Goal: Task Accomplishment & Management: Use online tool/utility

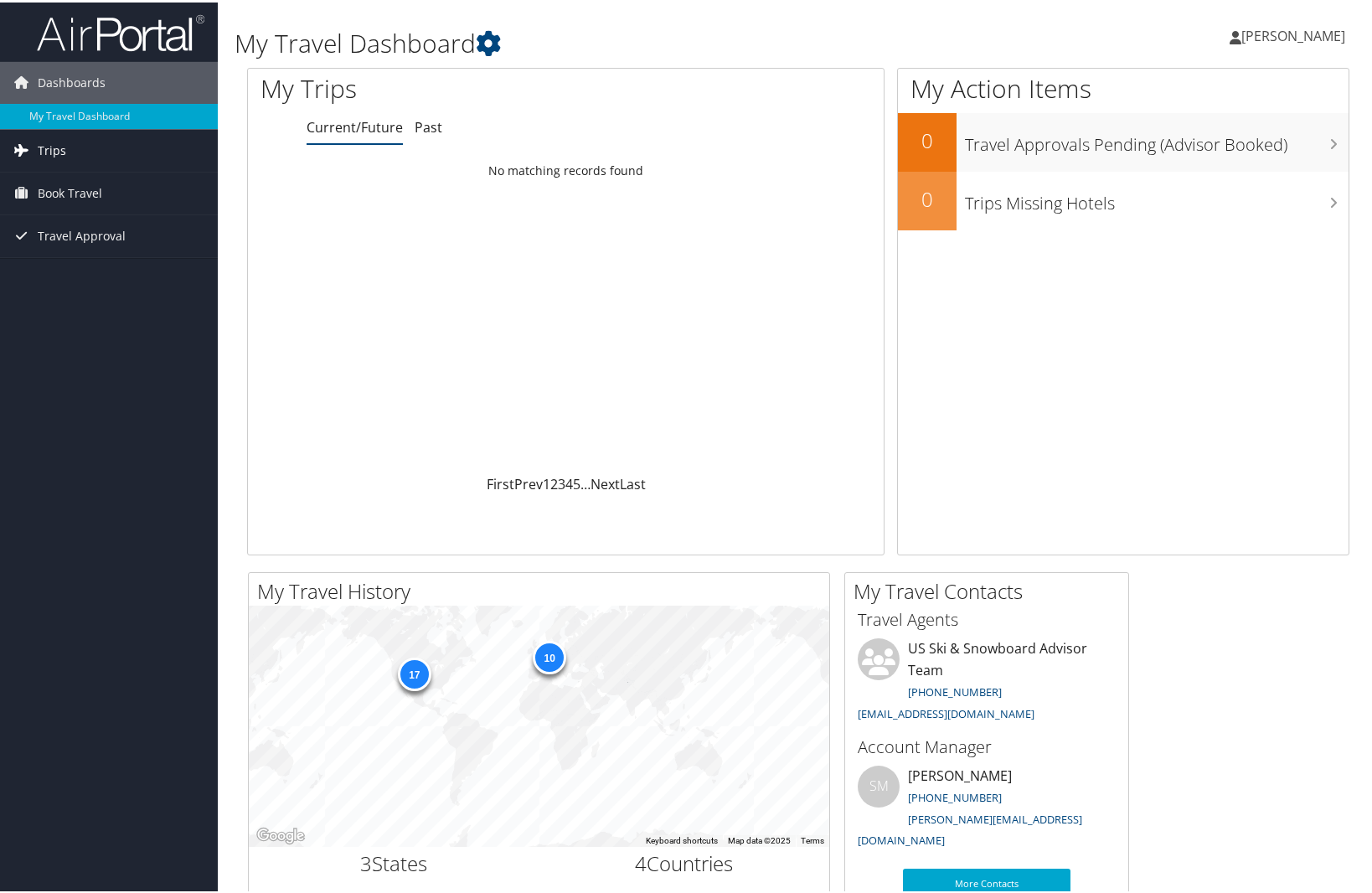
click at [45, 147] on span "Trips" at bounding box center [52, 148] width 29 height 41
click at [88, 183] on link "Current/Future Trips" at bounding box center [109, 181] width 218 height 25
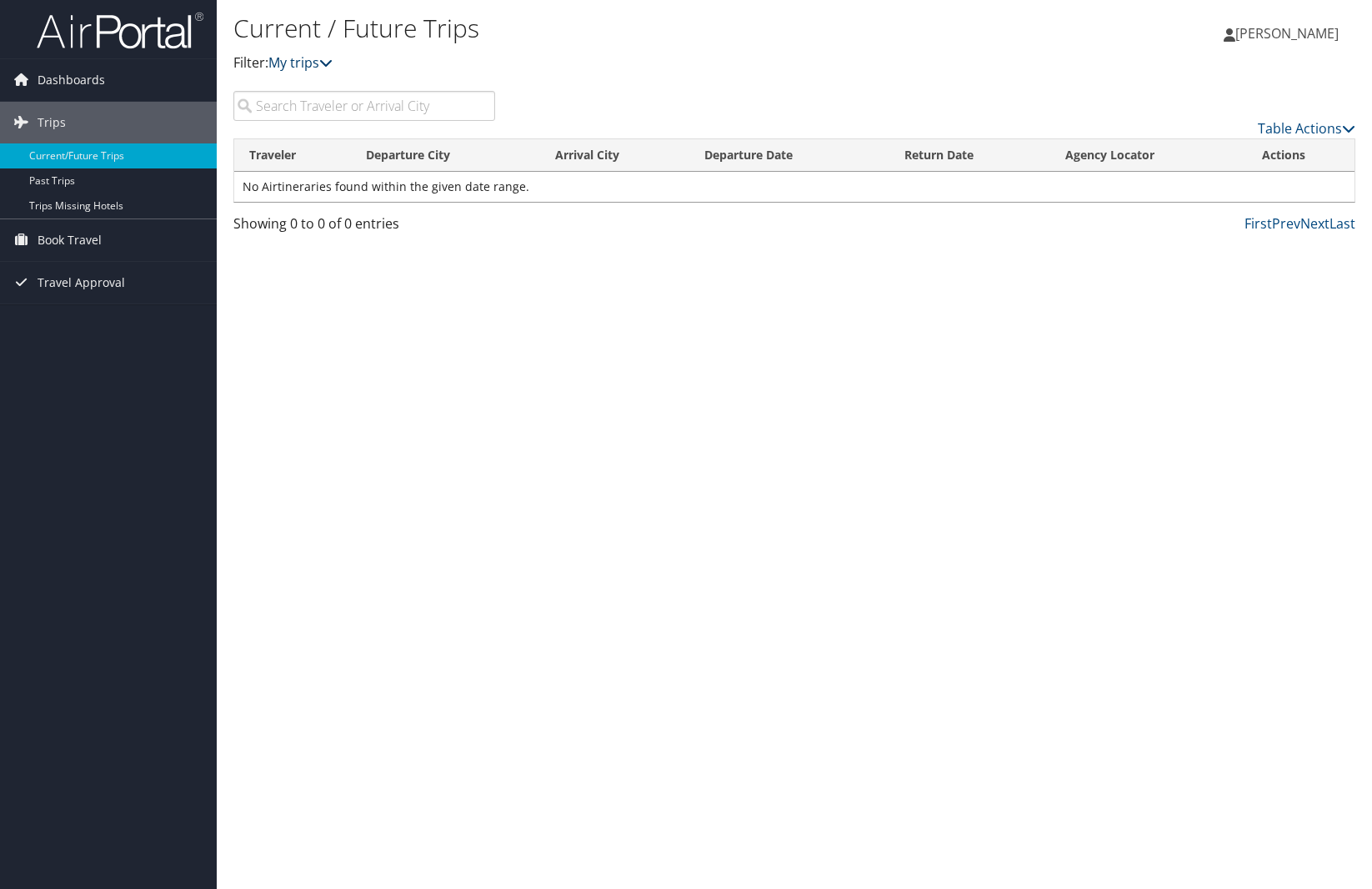
click at [312, 62] on link "My trips" at bounding box center [301, 62] width 64 height 18
click at [62, 284] on span "Travel Approval" at bounding box center [81, 282] width 87 height 41
click at [73, 312] on link "Pending Trip Approvals" at bounding box center [108, 316] width 217 height 25
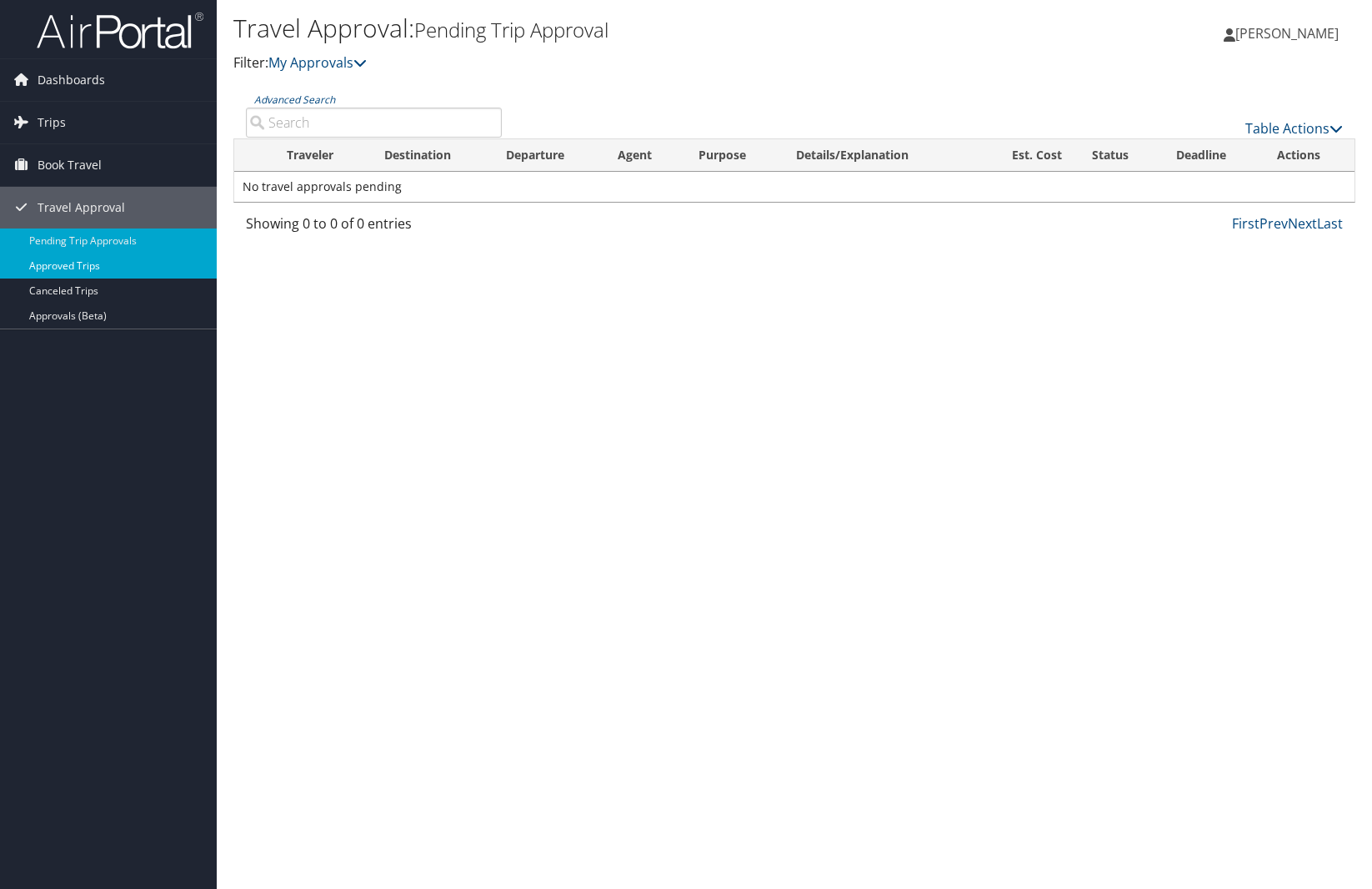
click at [64, 266] on link "Approved Trips" at bounding box center [108, 266] width 217 height 25
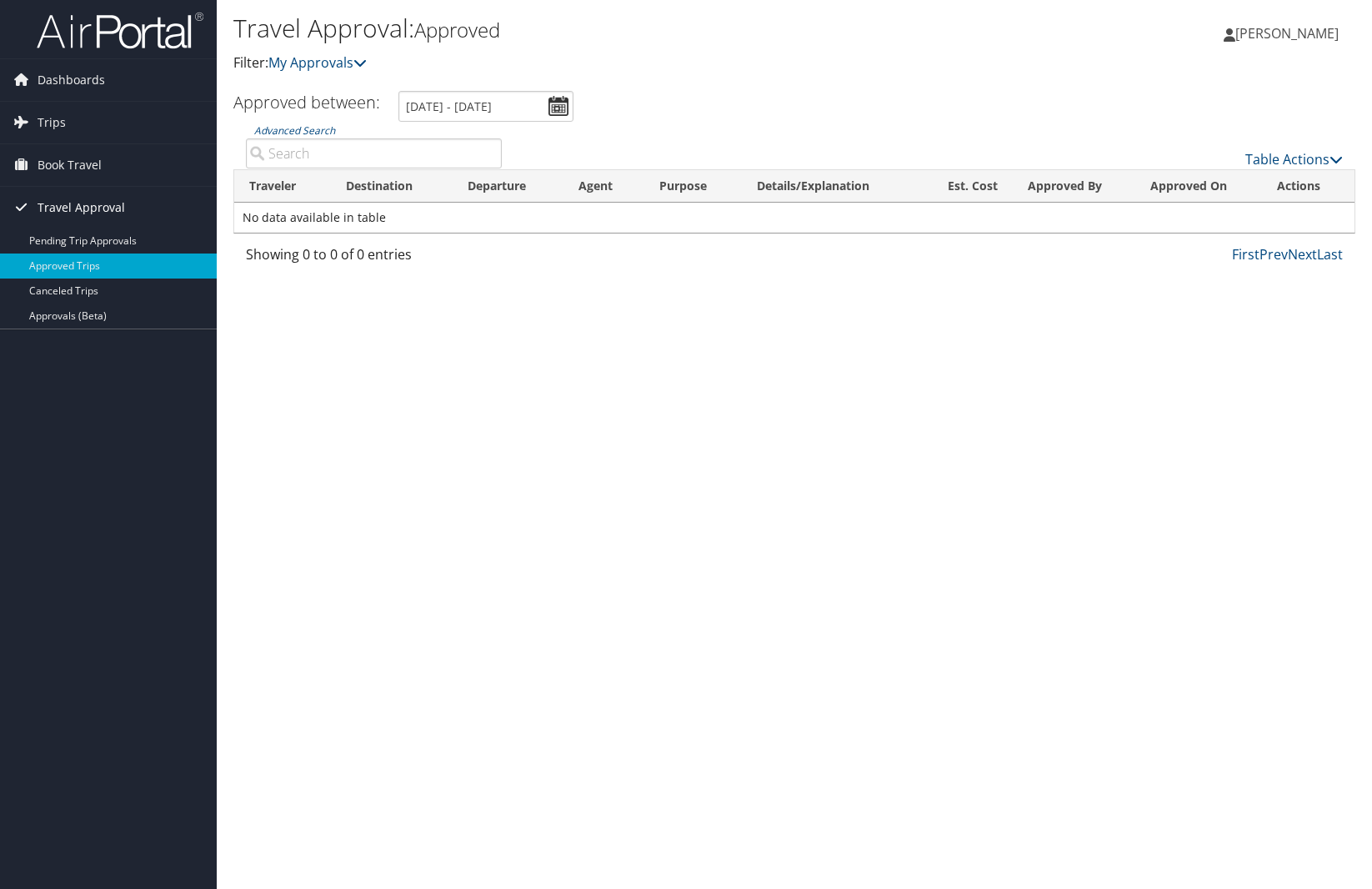
click at [62, 204] on span "Travel Approval" at bounding box center [81, 207] width 87 height 41
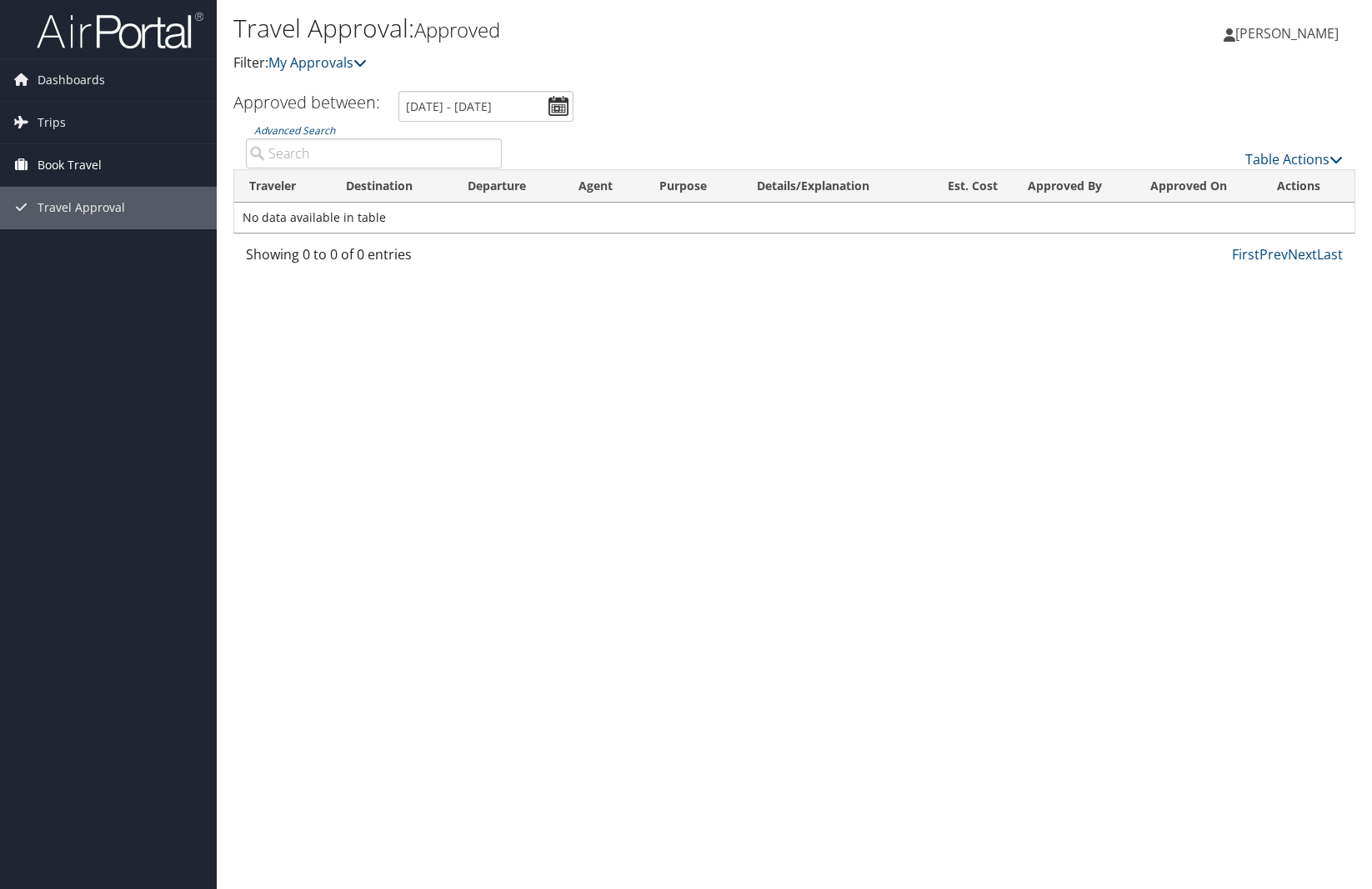
click at [62, 164] on span "Book Travel" at bounding box center [69, 164] width 64 height 41
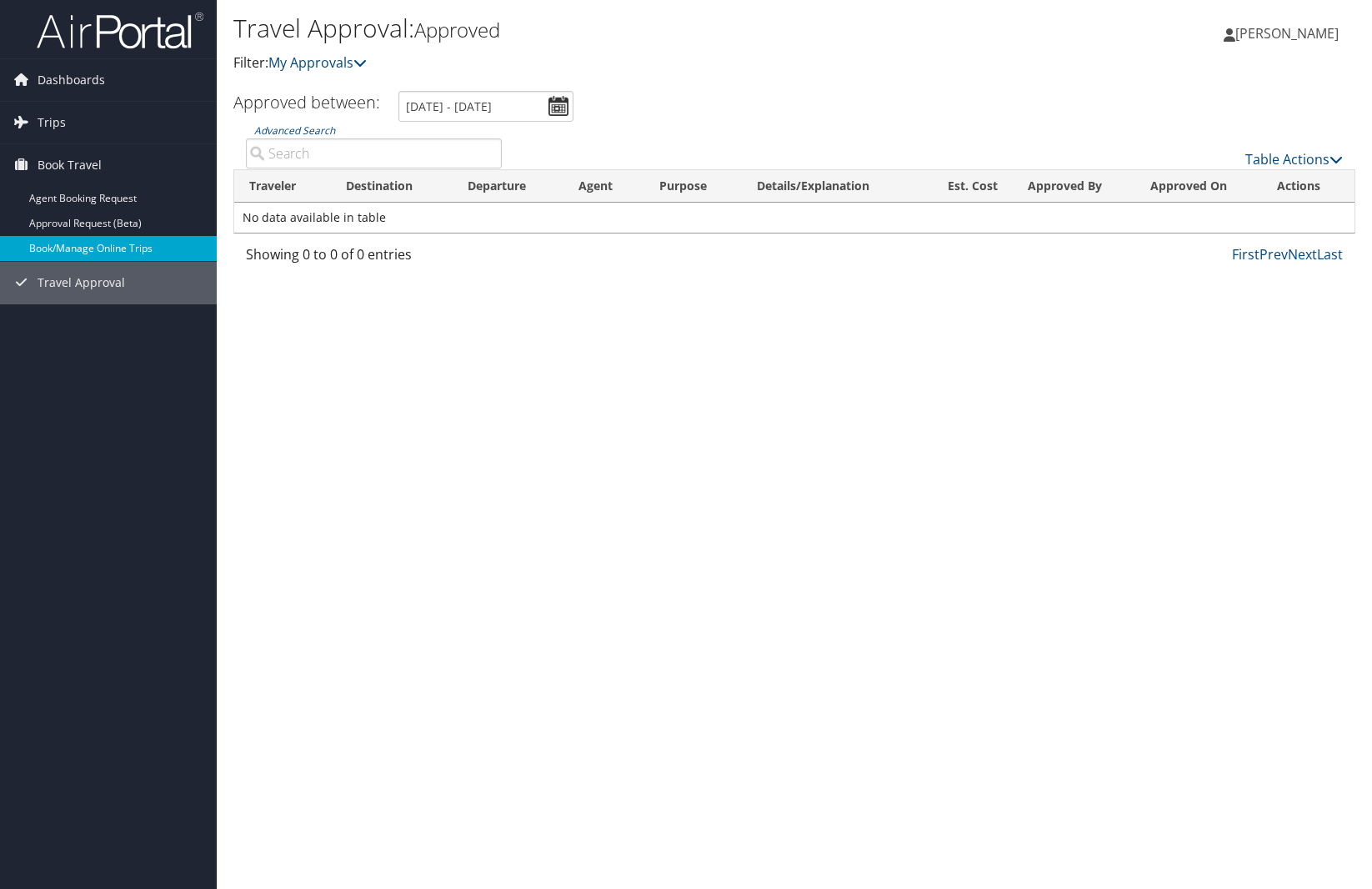
click at [66, 246] on link "Book/Manage Online Trips" at bounding box center [108, 249] width 217 height 25
